Goal: Task Accomplishment & Management: Manage account settings

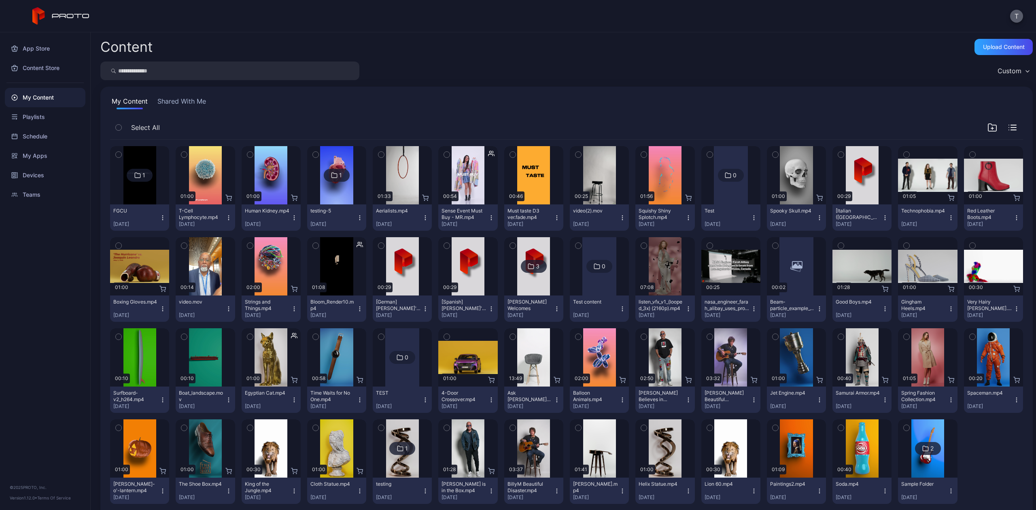
click at [1012, 12] on button "T" at bounding box center [1016, 16] width 13 height 13
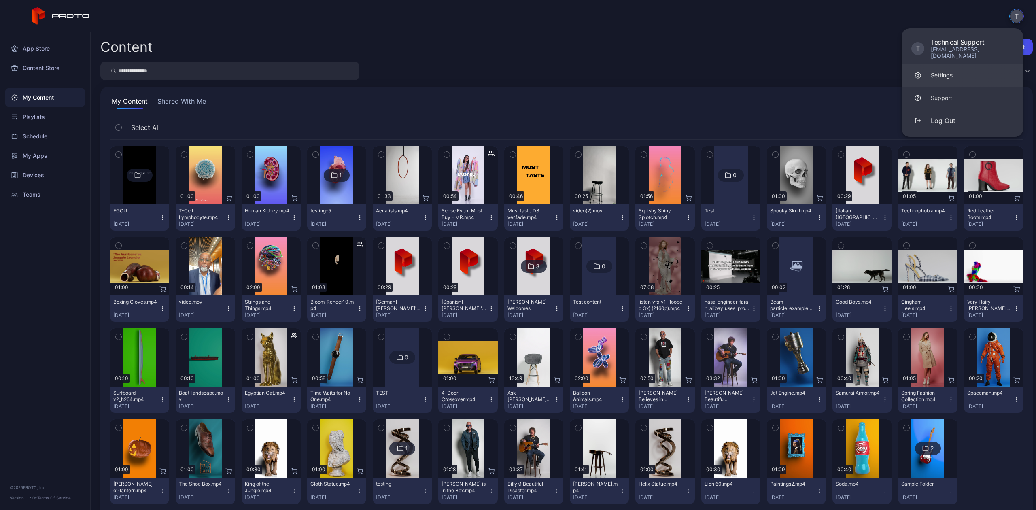
click at [921, 69] on div at bounding box center [917, 75] width 13 height 13
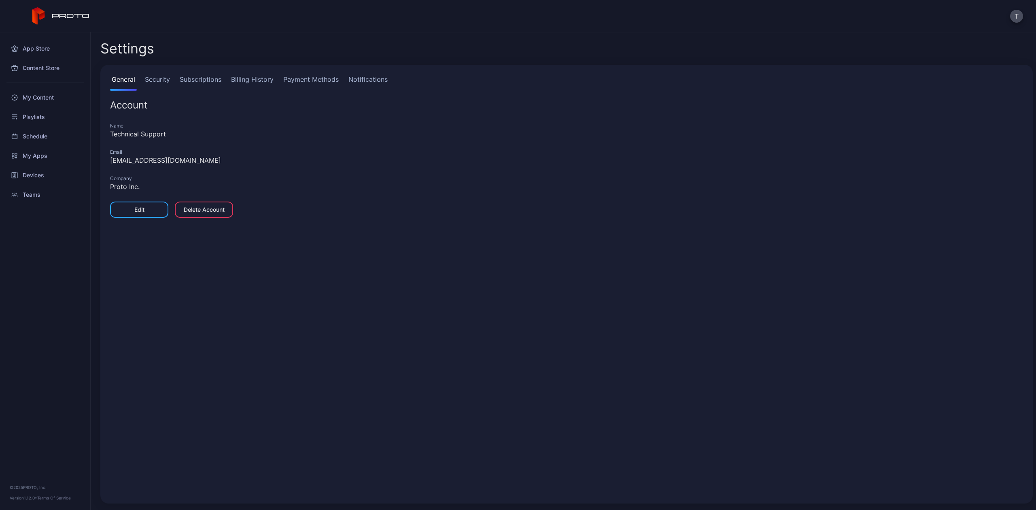
click at [251, 75] on link "Billing History" at bounding box center [252, 82] width 46 height 16
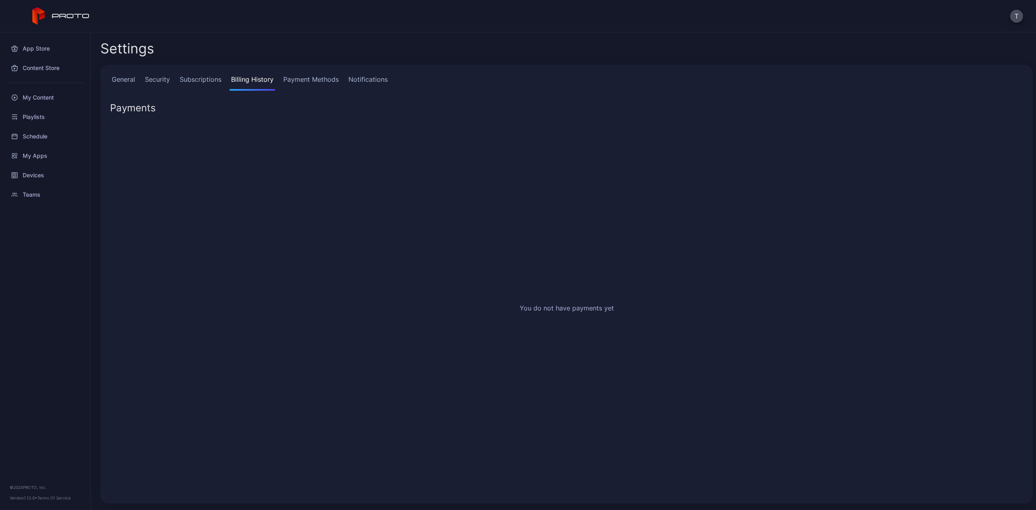
click at [333, 78] on link "Payment Methods" at bounding box center [311, 82] width 59 height 16
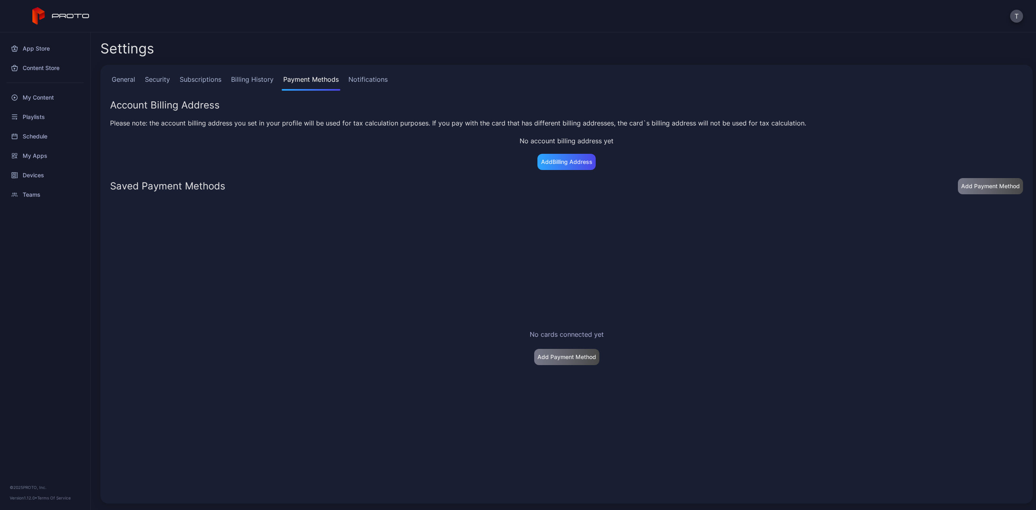
click at [201, 81] on link "Subscriptions" at bounding box center [200, 82] width 45 height 16
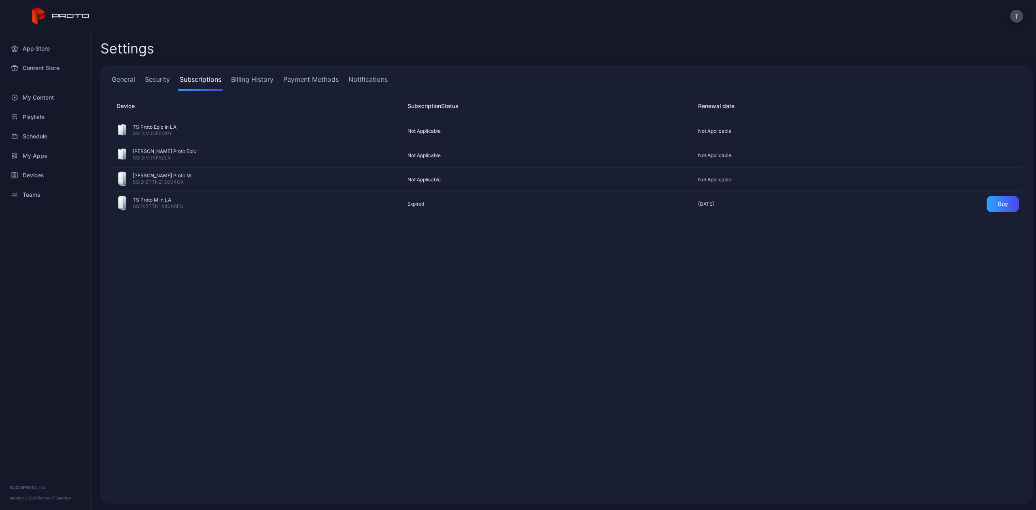
click at [277, 78] on div "General Security Subscriptions Billing History Payment Methods Notifications" at bounding box center [566, 82] width 913 height 16
click at [260, 76] on link "Billing History" at bounding box center [252, 82] width 46 height 16
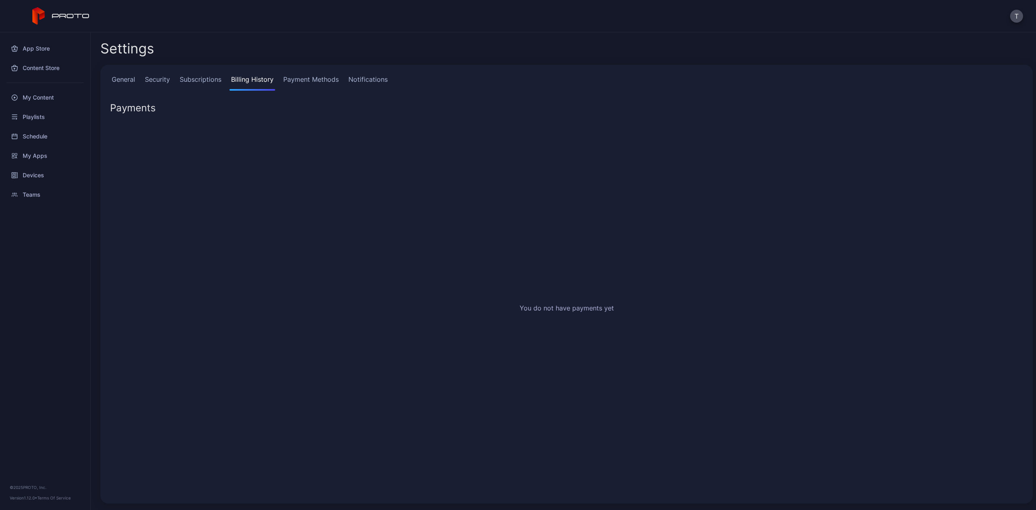
click at [291, 76] on link "Payment Methods" at bounding box center [311, 82] width 59 height 16
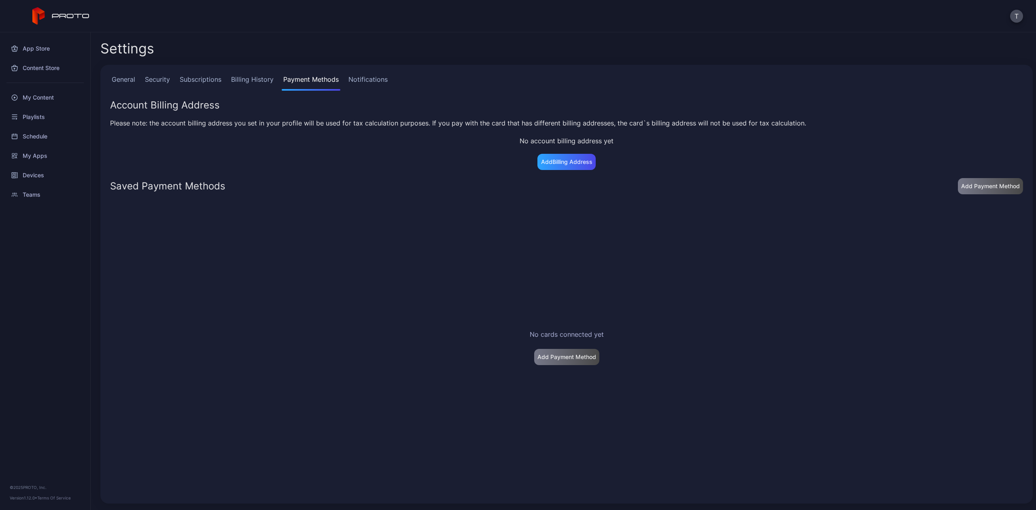
click at [595, 354] on div "No cards connected yet Add Payment Method" at bounding box center [567, 347] width 926 height 306
click at [1021, 18] on button "T" at bounding box center [1016, 16] width 13 height 13
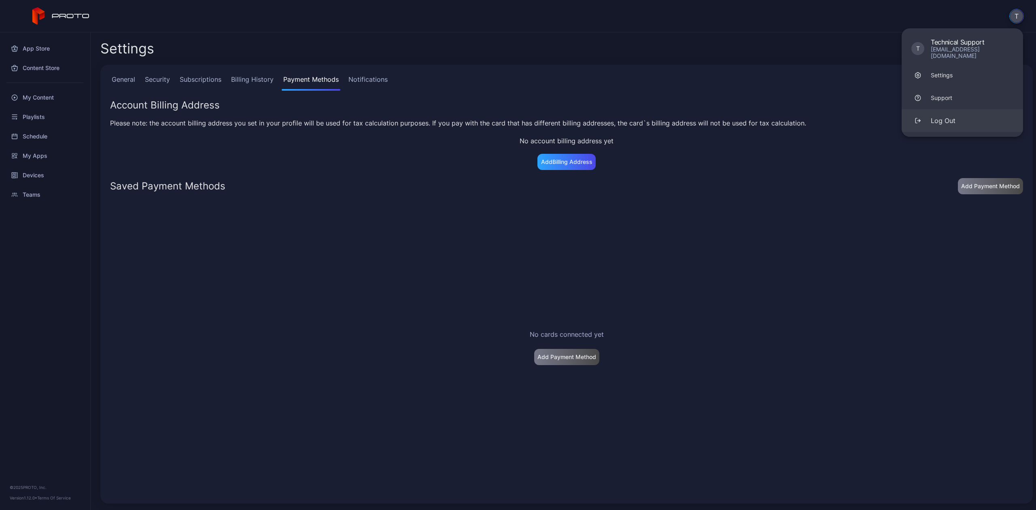
click at [956, 121] on button "Log Out" at bounding box center [961, 120] width 121 height 23
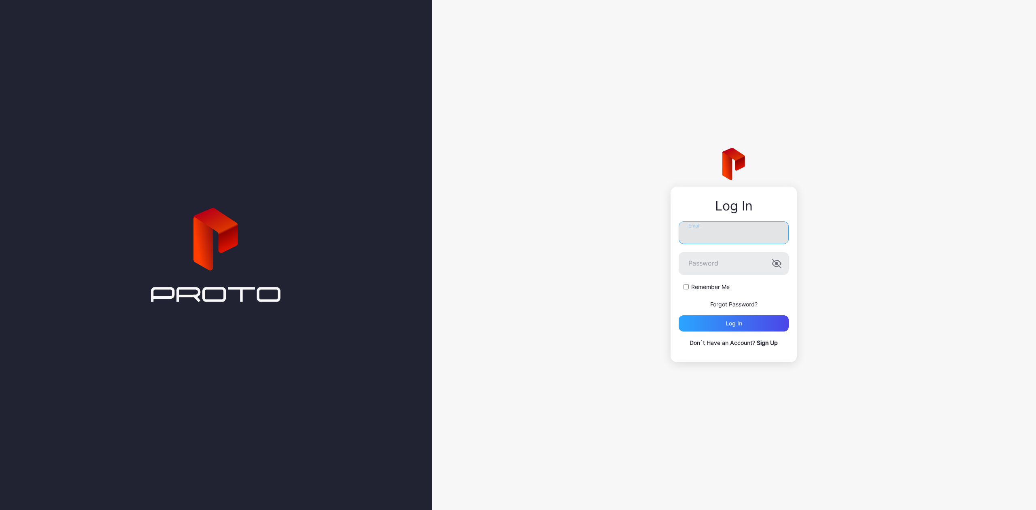
click at [760, 232] on input "Email" at bounding box center [733, 232] width 110 height 23
type input "**********"
click at [750, 329] on div "Log in" at bounding box center [733, 323] width 110 height 16
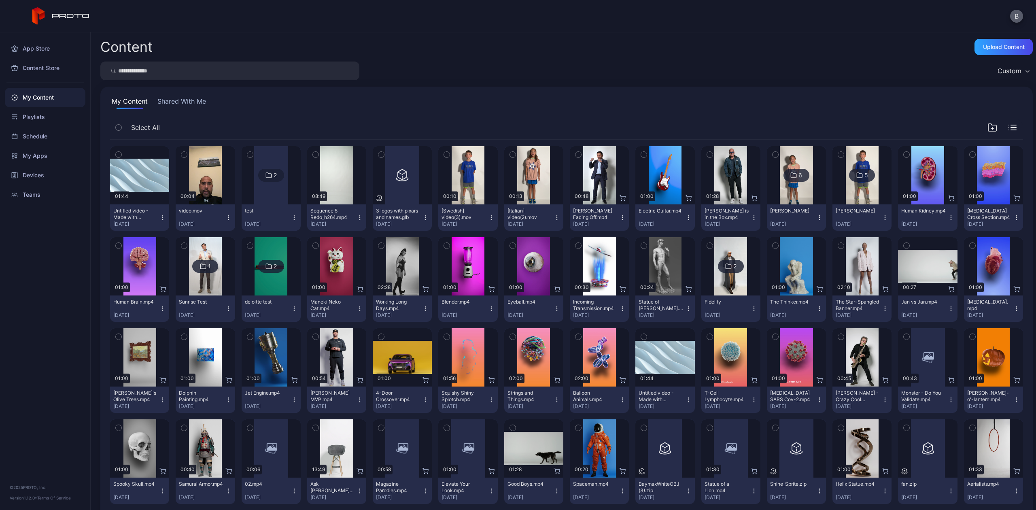
click at [1016, 19] on button "B" at bounding box center [1016, 16] width 13 height 13
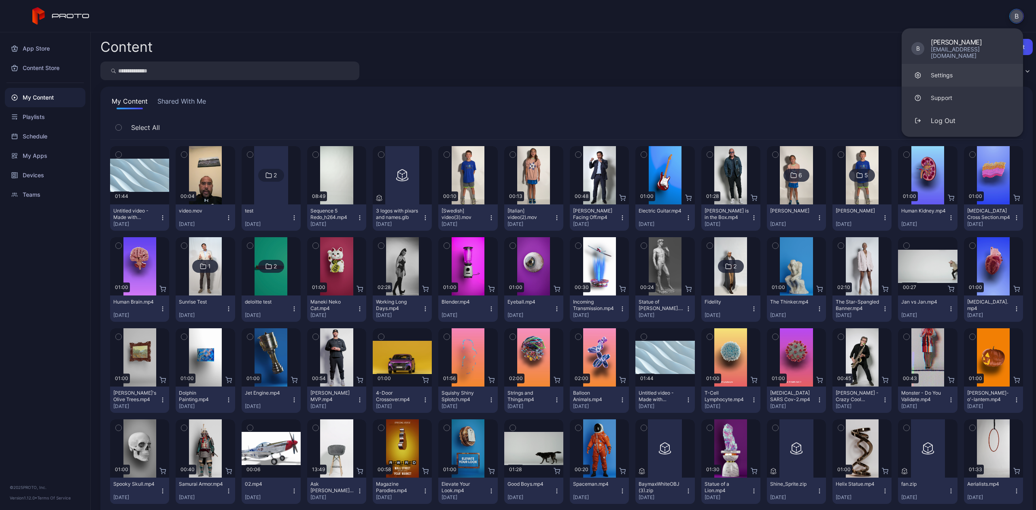
click at [981, 69] on link "Settings" at bounding box center [961, 75] width 121 height 23
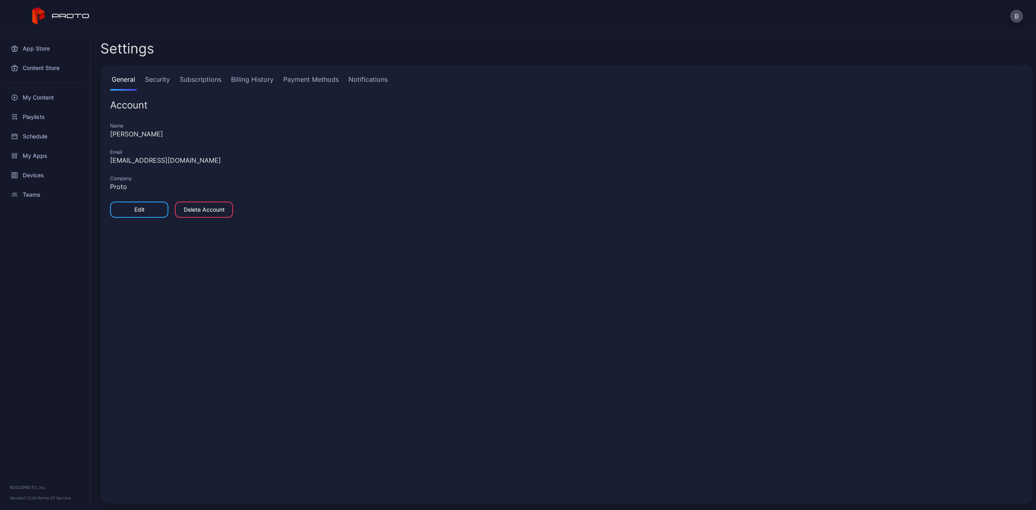
click at [190, 78] on link "Subscriptions" at bounding box center [200, 82] width 45 height 16
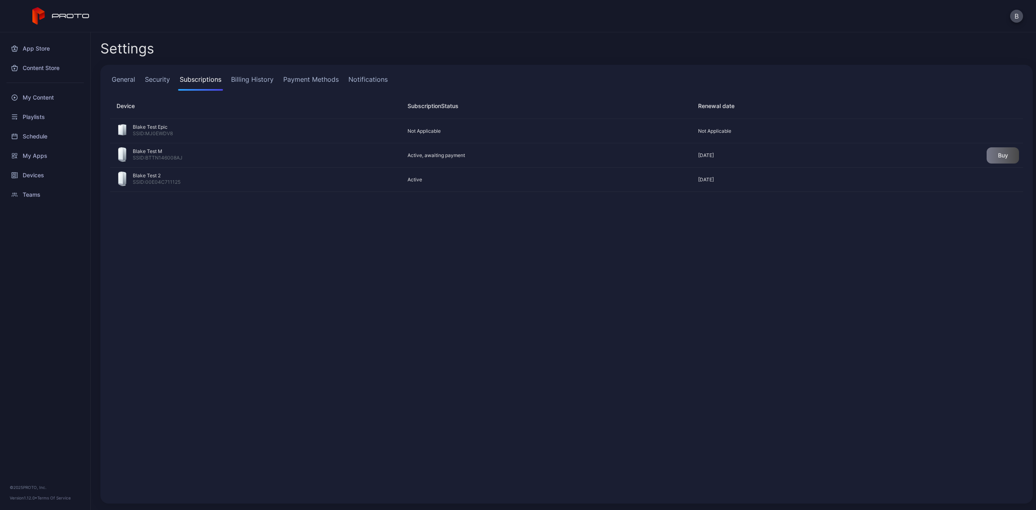
click at [259, 77] on link "Billing History" at bounding box center [252, 82] width 46 height 16
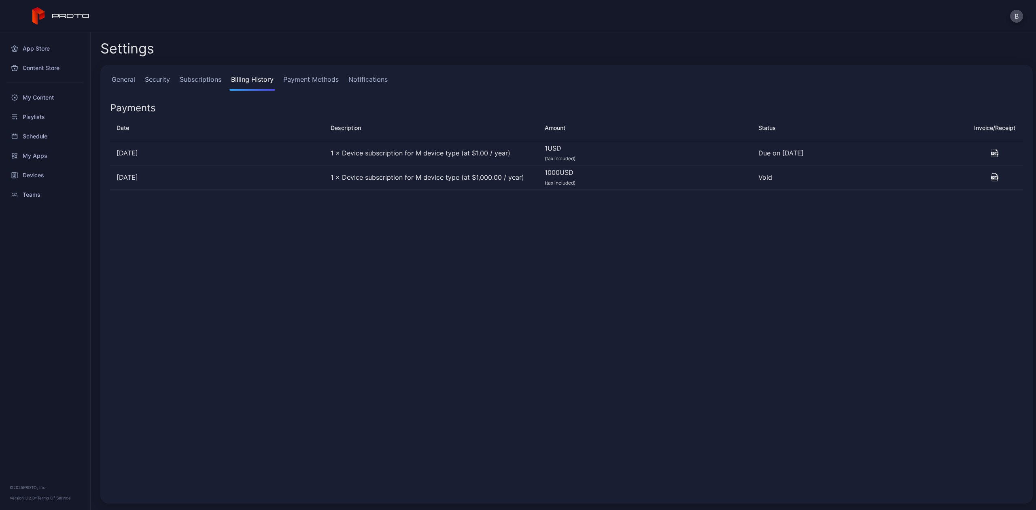
click at [292, 80] on link "Payment Methods" at bounding box center [311, 82] width 59 height 16
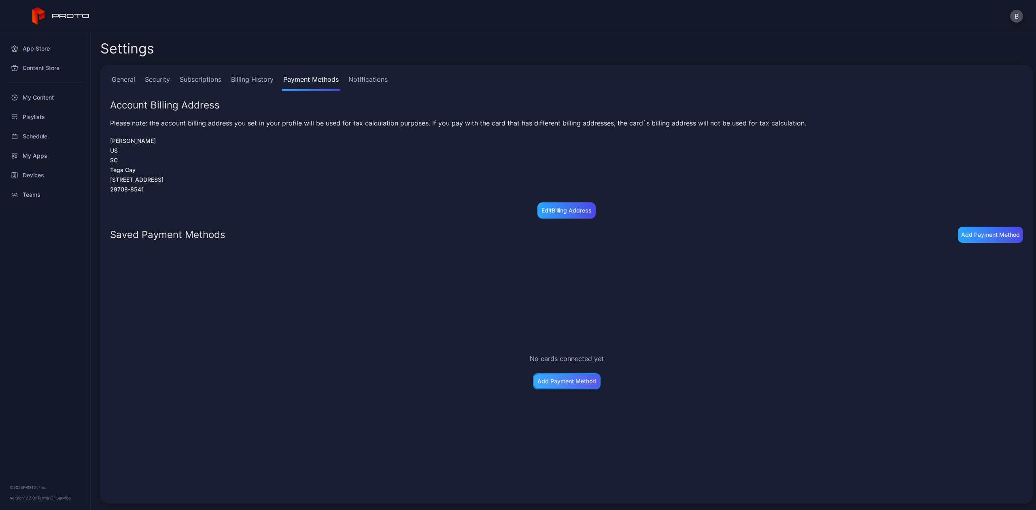
click at [557, 376] on div "Add Payment Method" at bounding box center [567, 381] width 68 height 16
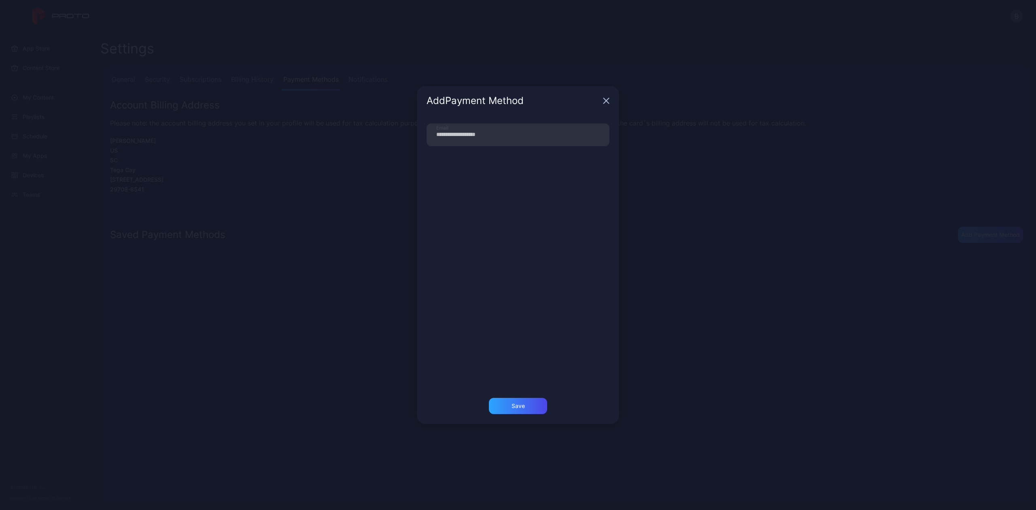
click at [605, 99] on icon "button" at bounding box center [606, 100] width 6 height 6
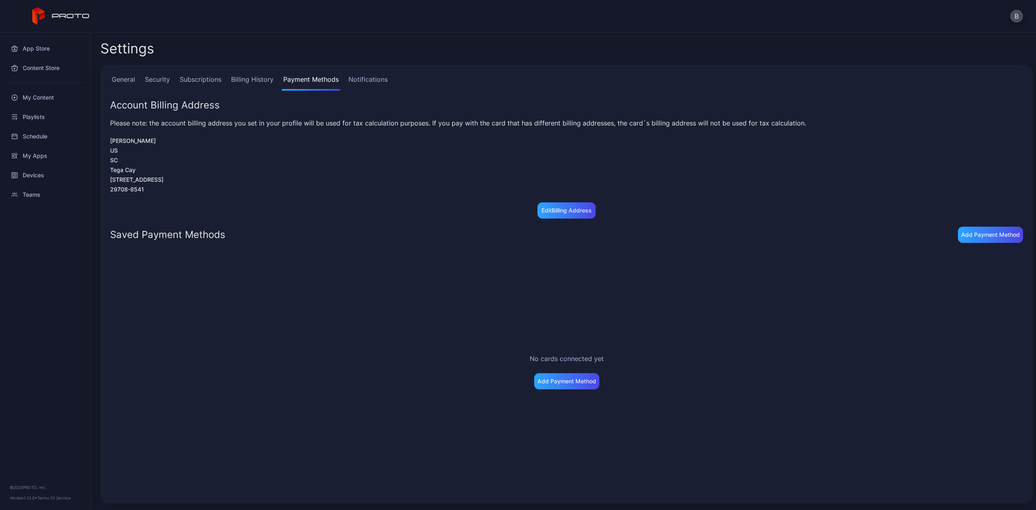
click at [119, 77] on link "General" at bounding box center [123, 82] width 27 height 16
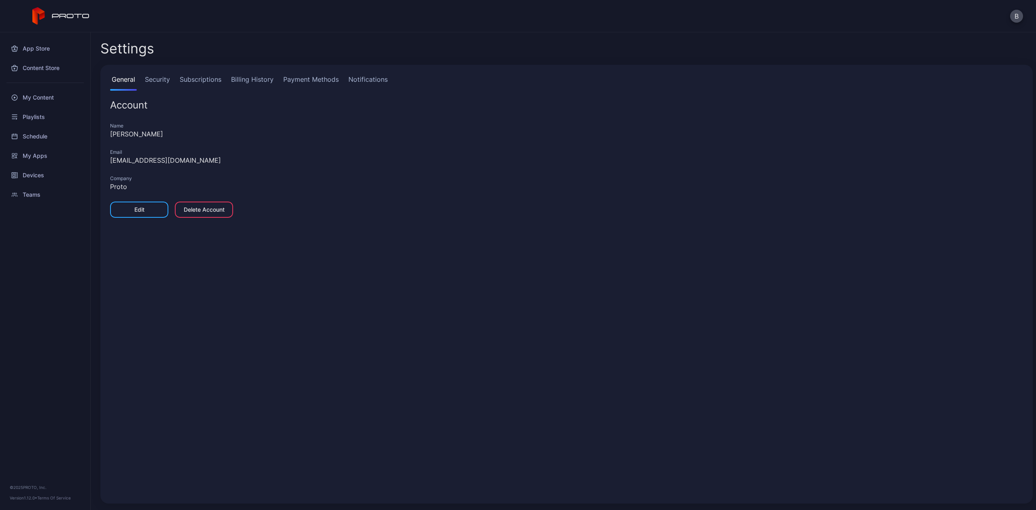
click at [163, 77] on link "Security" at bounding box center [157, 82] width 28 height 16
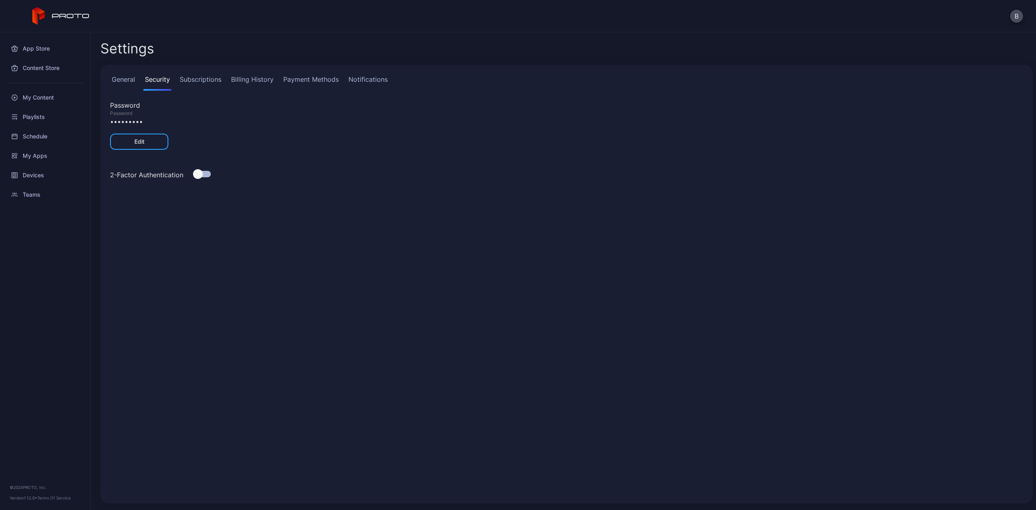
click at [193, 83] on link "Subscriptions" at bounding box center [200, 82] width 45 height 16
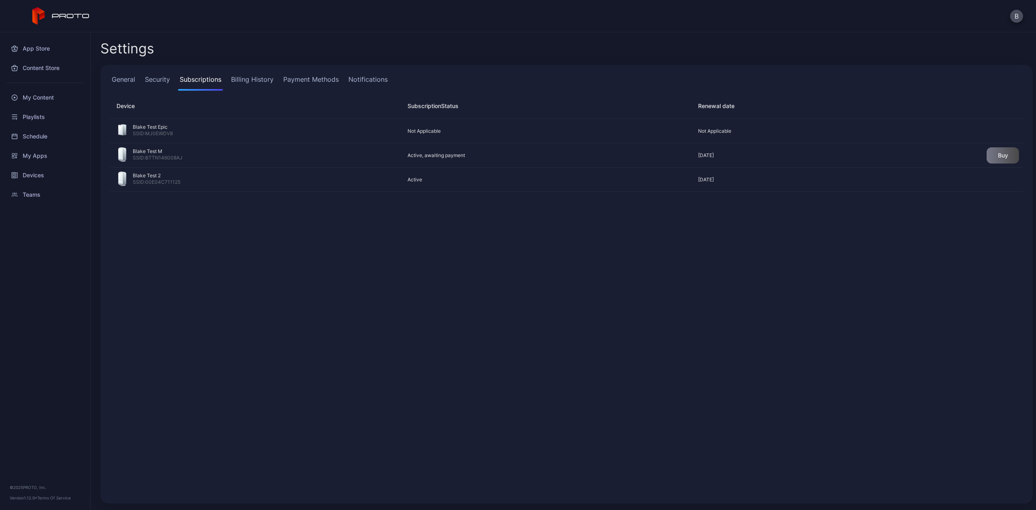
click at [242, 78] on link "Billing History" at bounding box center [252, 82] width 46 height 16
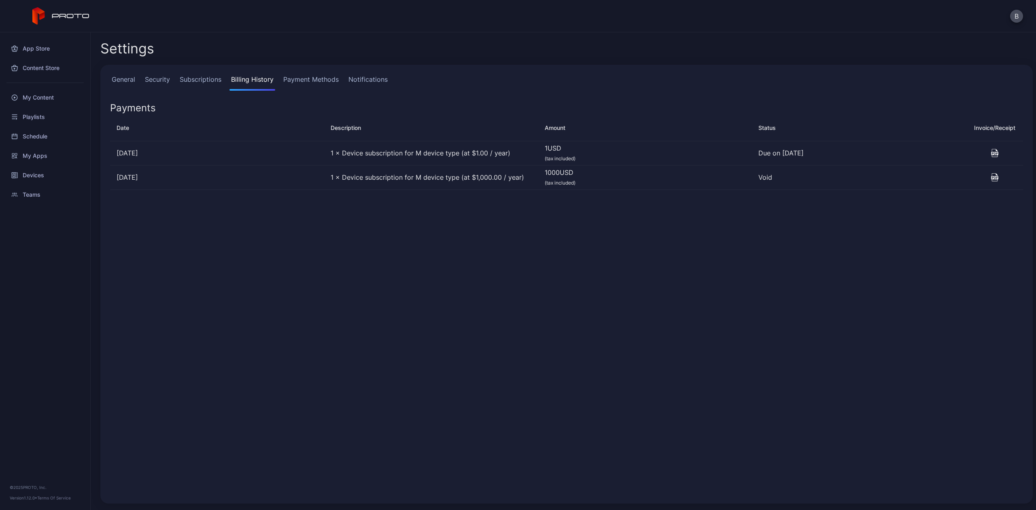
click at [293, 80] on link "Payment Methods" at bounding box center [311, 82] width 59 height 16
